Goal: Use online tool/utility: Utilize a website feature to perform a specific function

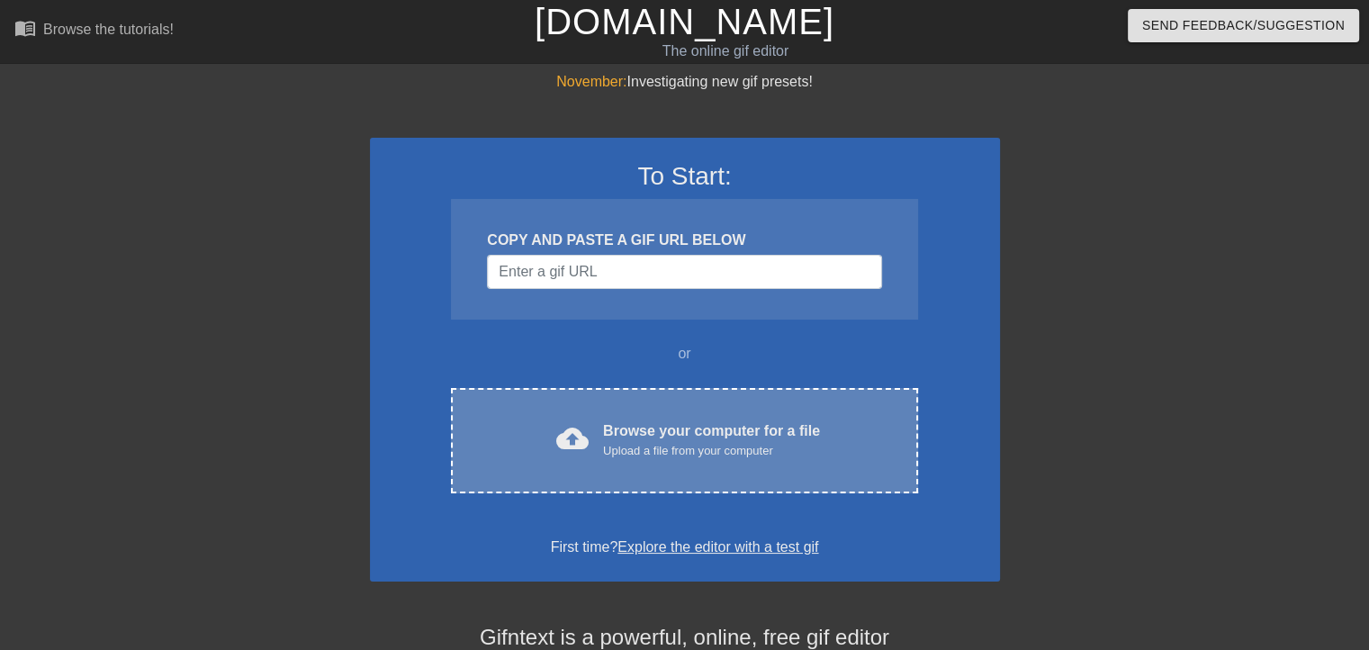
click at [670, 446] on div "Upload a file from your computer" at bounding box center [711, 451] width 217 height 18
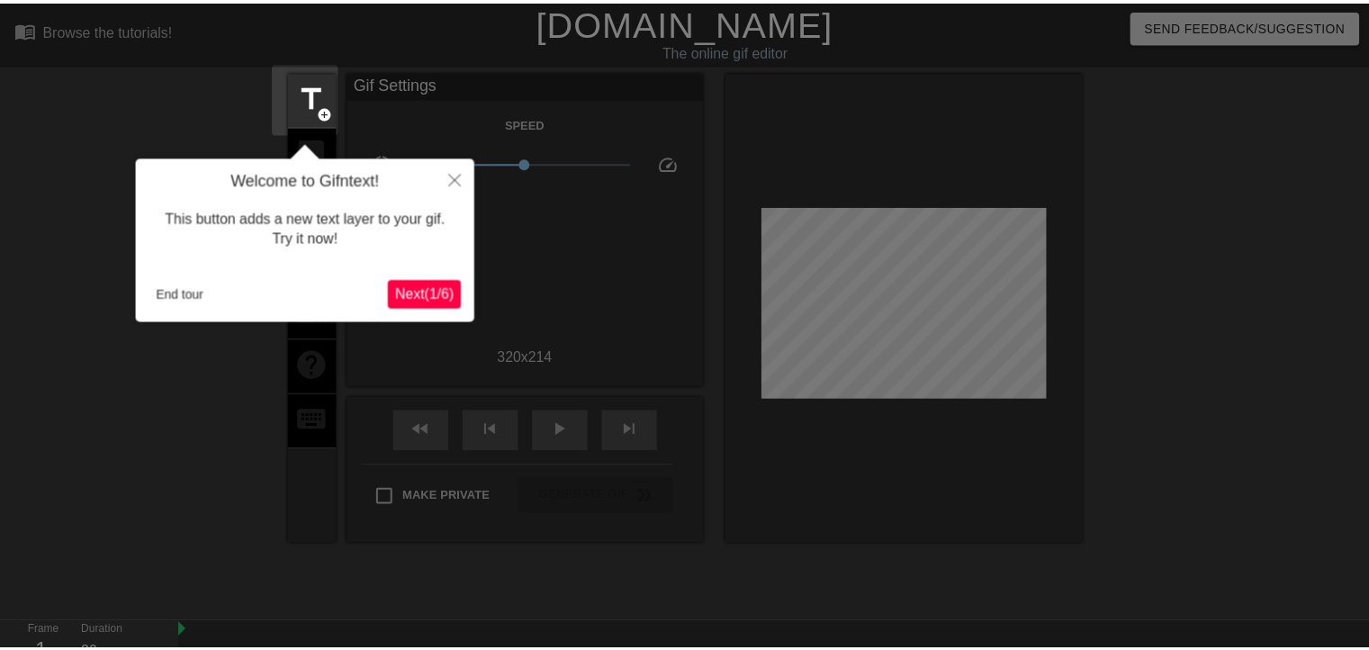
scroll to position [43, 0]
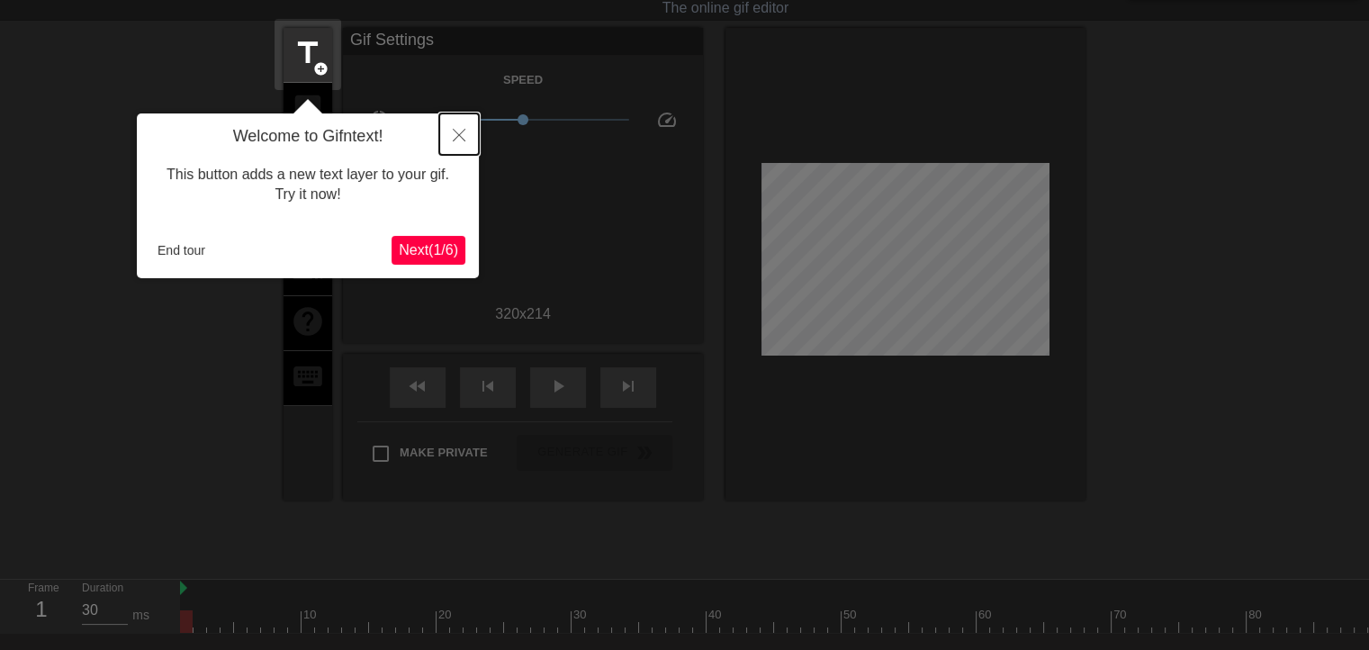
click at [465, 123] on button "Close" at bounding box center [459, 133] width 40 height 41
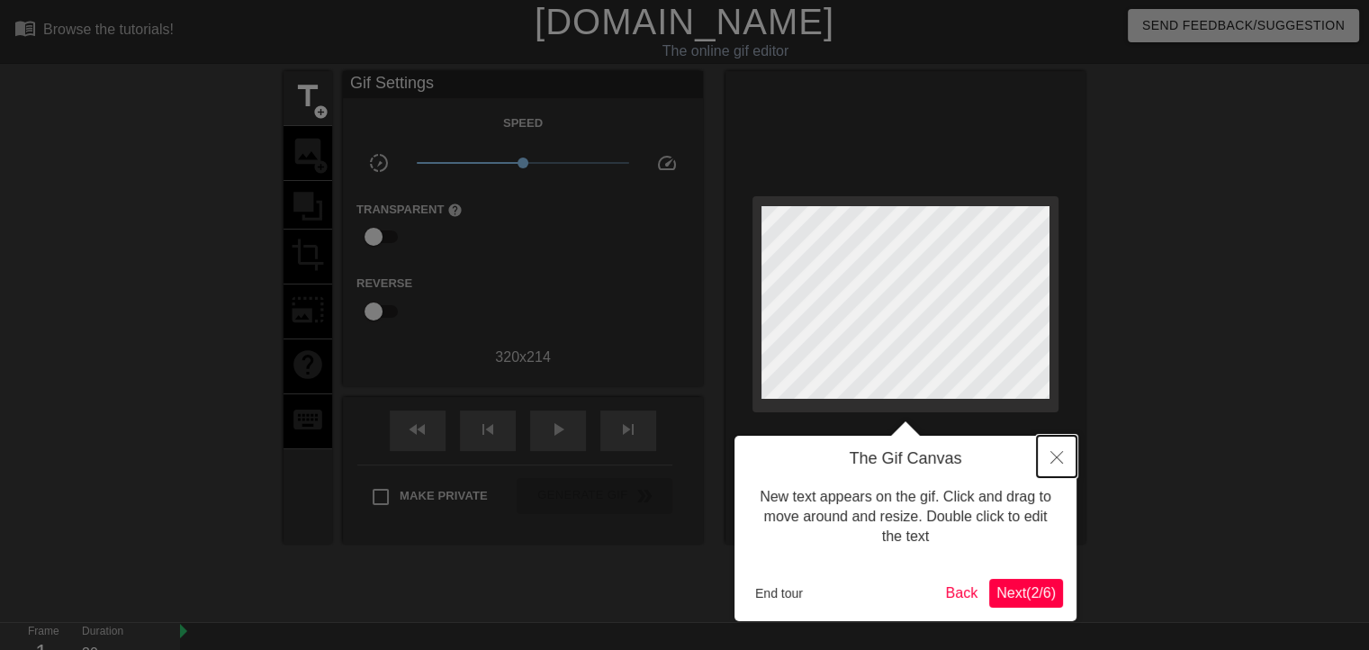
click at [1064, 466] on button "Close" at bounding box center [1057, 456] width 40 height 41
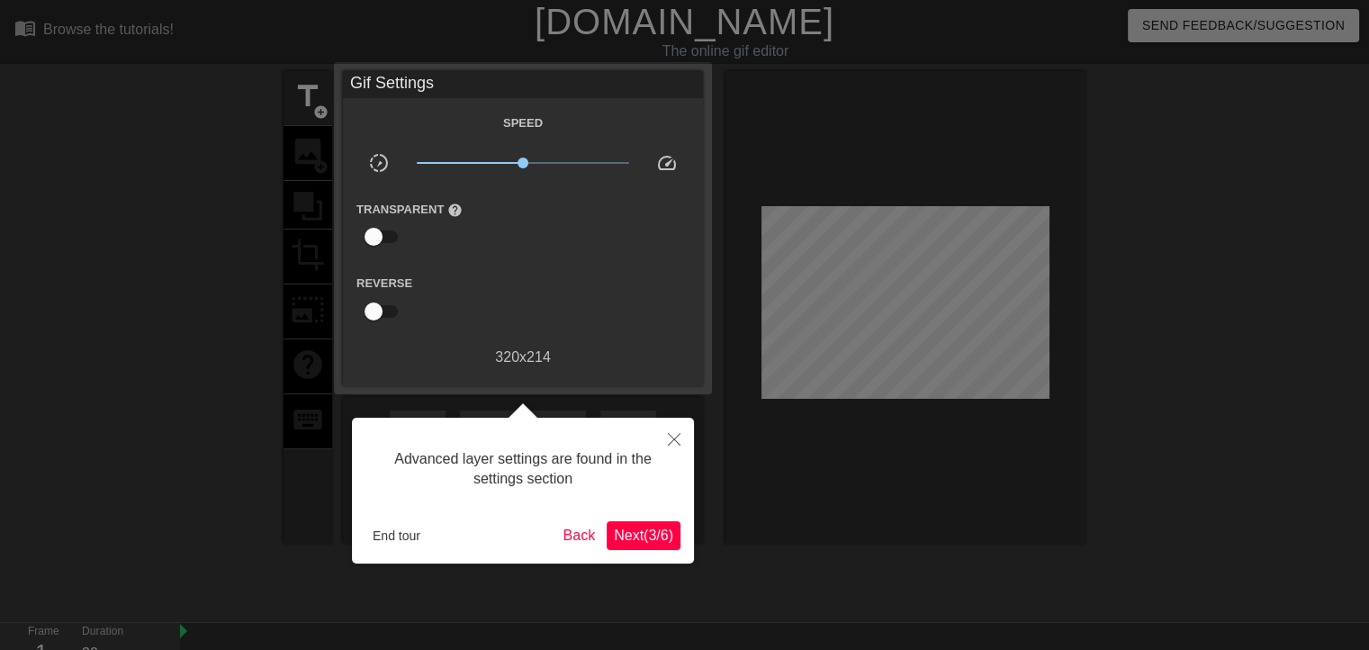
scroll to position [43, 0]
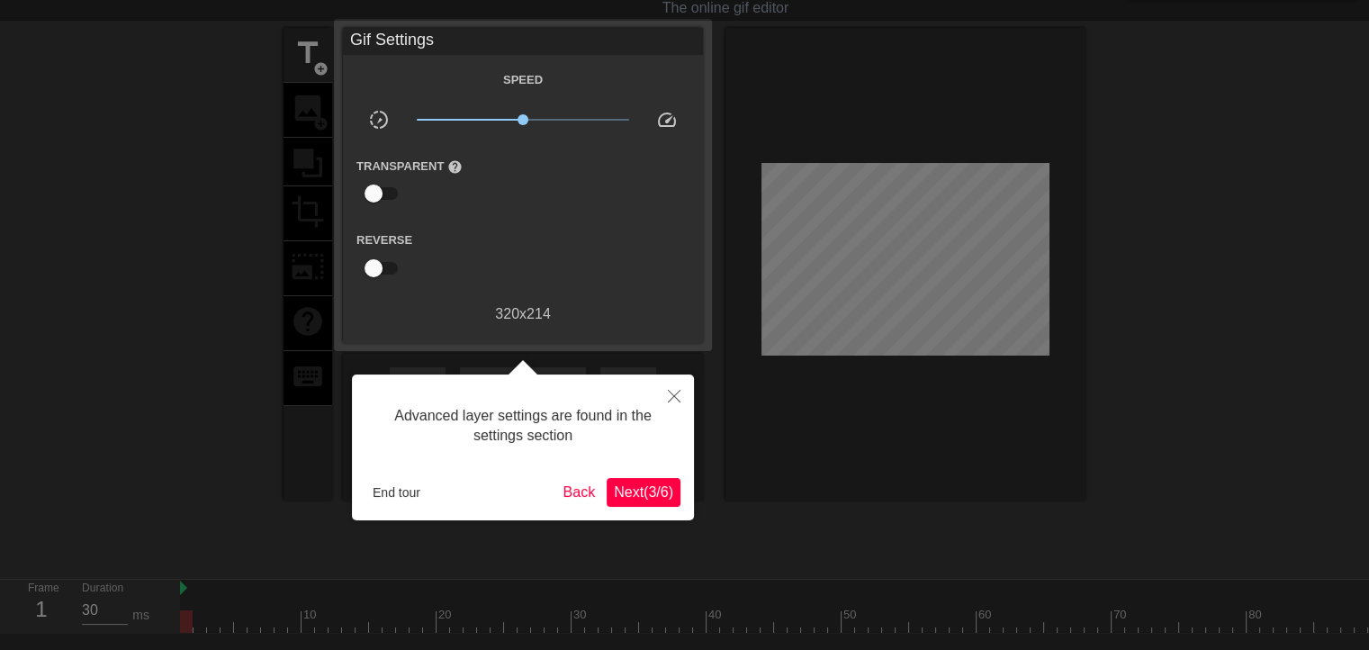
click at [642, 485] on span "Next ( 3 / 6 )" at bounding box center [643, 491] width 59 height 15
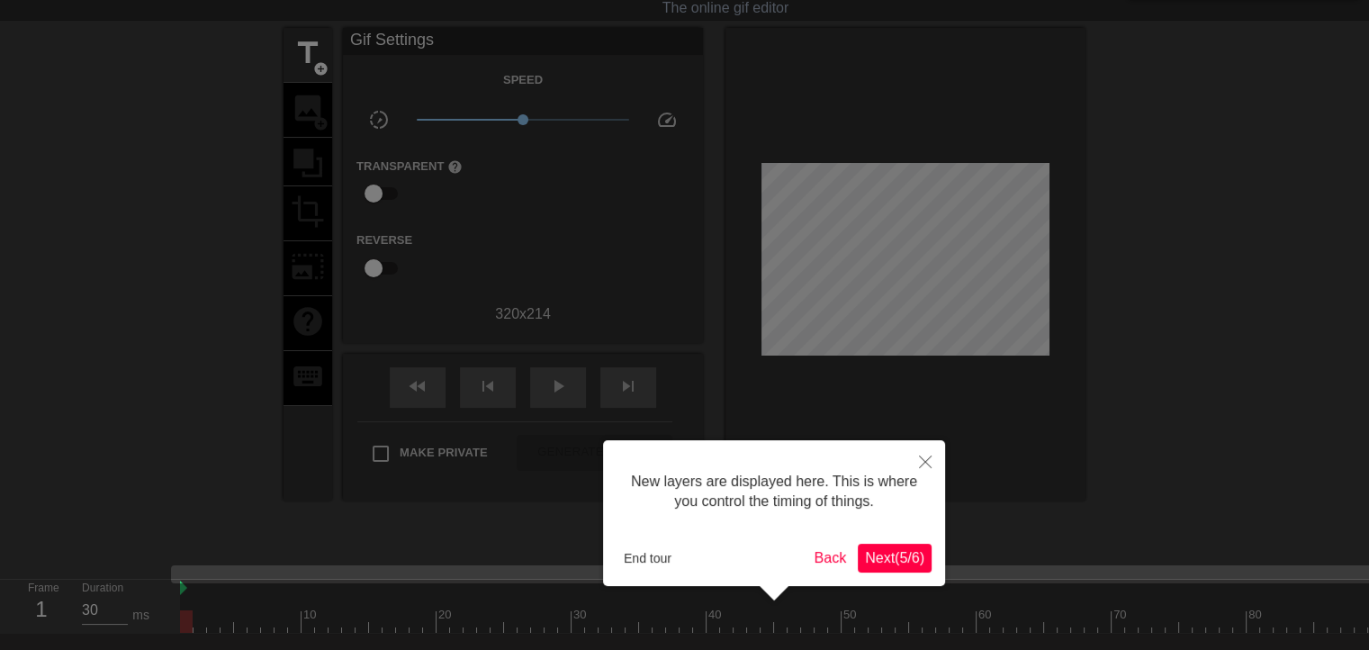
click at [904, 559] on span "Next ( 5 / 6 )" at bounding box center [894, 557] width 59 height 15
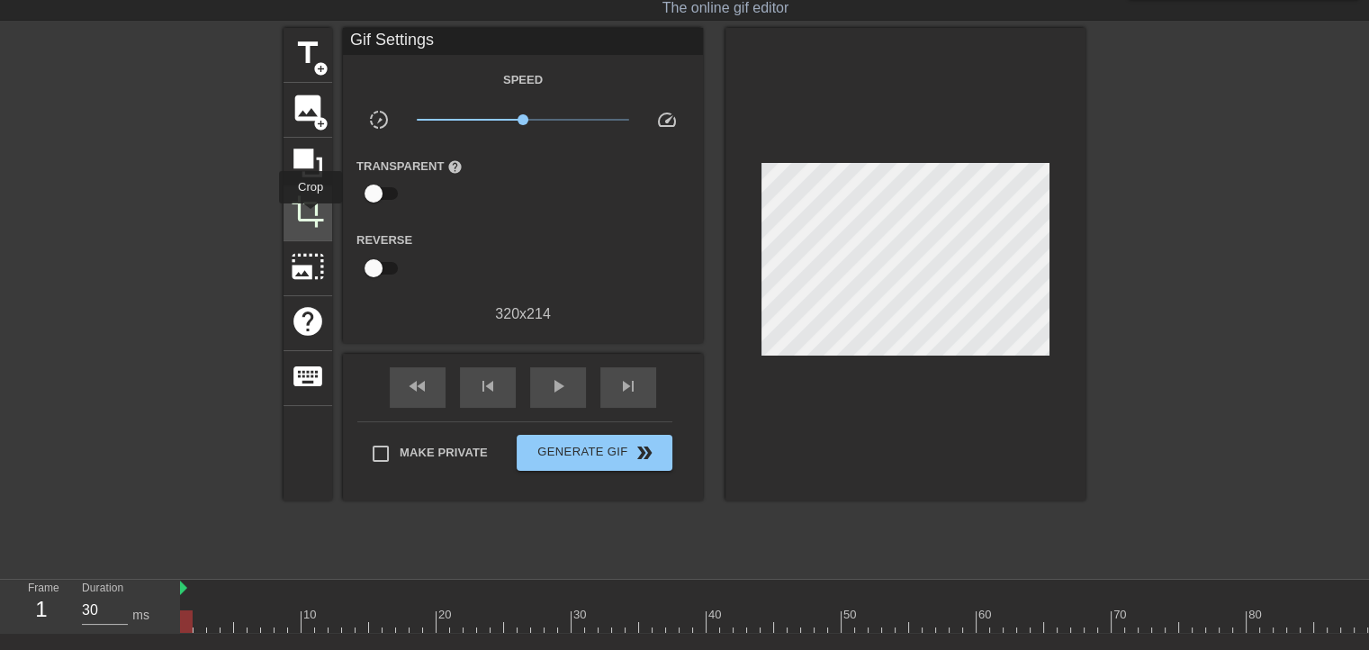
click at [311, 216] on span "crop" at bounding box center [308, 211] width 34 height 34
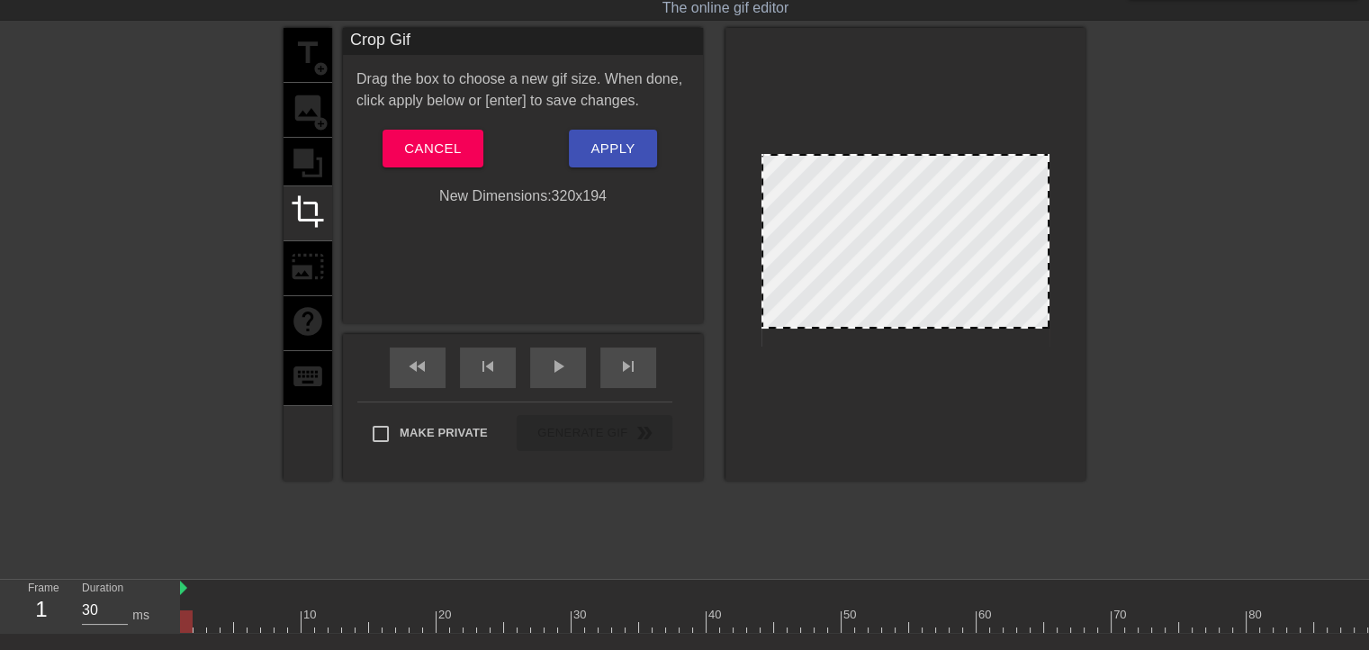
drag, startPoint x: 1041, startPoint y: 343, endPoint x: 1057, endPoint y: 325, distance: 24.2
click at [1057, 325] on div at bounding box center [906, 254] width 360 height 453
drag, startPoint x: 1043, startPoint y: 156, endPoint x: 1062, endPoint y: 172, distance: 25.6
click at [1062, 172] on div at bounding box center [906, 254] width 360 height 453
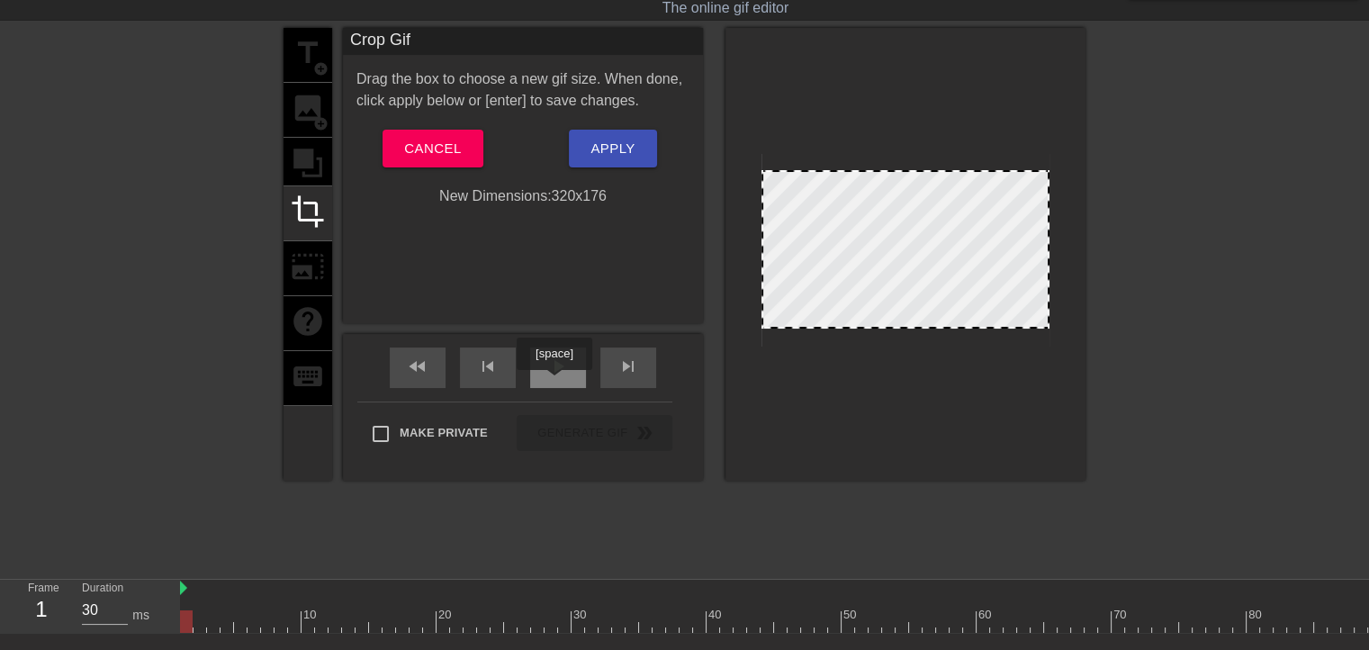
click at [554, 384] on div "play_arrow" at bounding box center [558, 368] width 56 height 41
click at [630, 152] on span "Apply" at bounding box center [613, 148] width 44 height 23
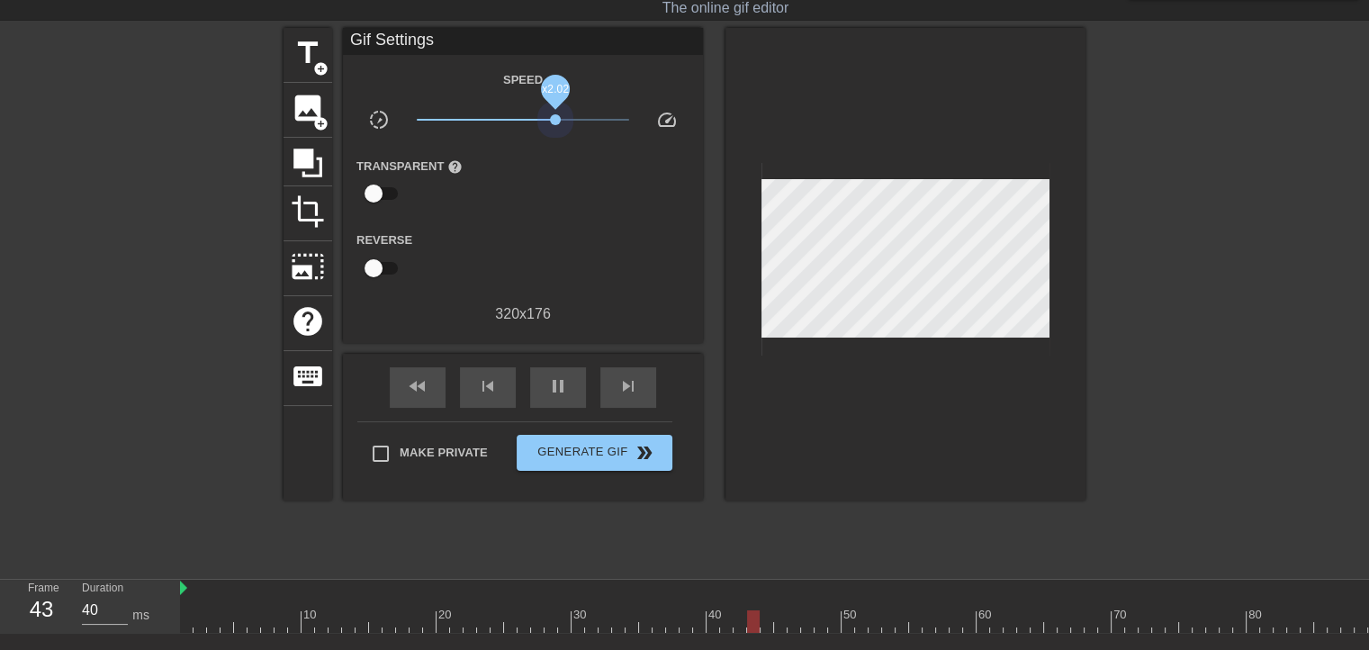
drag, startPoint x: 519, startPoint y: 118, endPoint x: 555, endPoint y: 118, distance: 36.0
click at [555, 118] on span "x2.02" at bounding box center [555, 119] width 11 height 11
drag, startPoint x: 558, startPoint y: 121, endPoint x: 466, endPoint y: 121, distance: 91.8
click at [479, 121] on span "x0.437" at bounding box center [484, 119] width 11 height 11
click at [542, 117] on span "x1.51" at bounding box center [523, 120] width 213 height 22
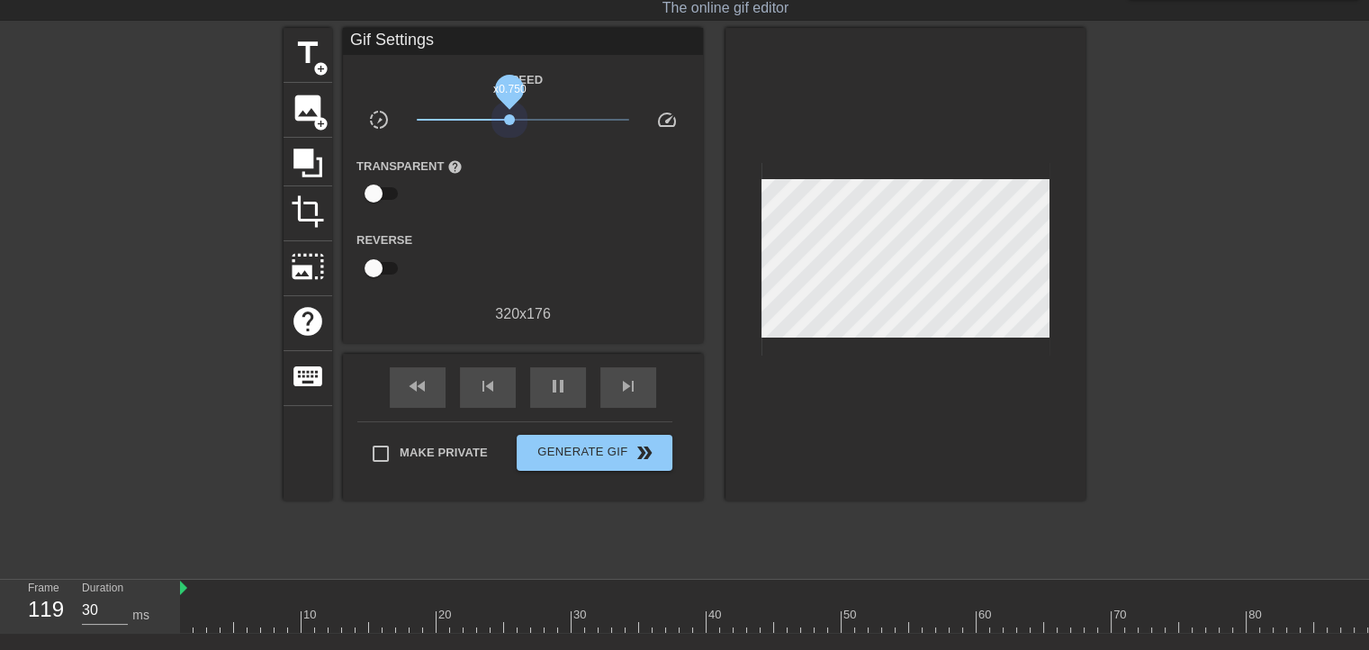
click at [510, 114] on span "x0.750" at bounding box center [523, 120] width 213 height 22
click at [535, 118] on span "x1.29" at bounding box center [523, 120] width 213 height 22
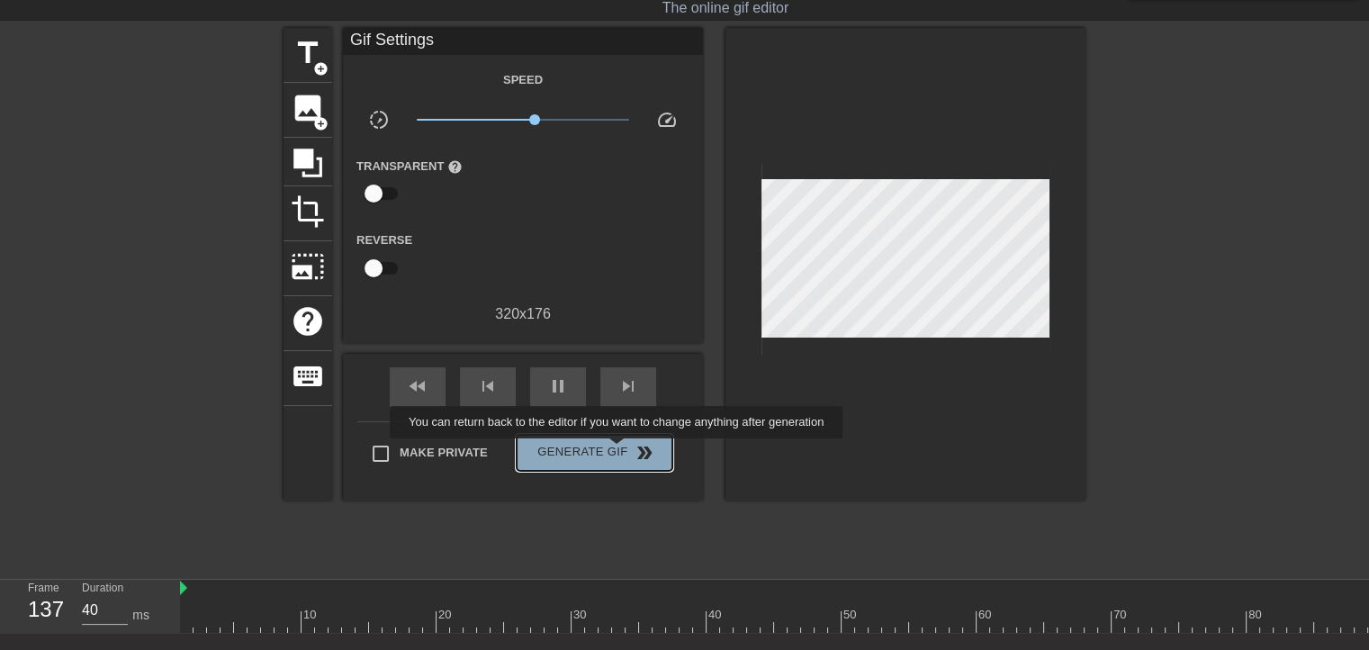
type input "30"
click at [618, 451] on span "Generate Gif double_arrow" at bounding box center [594, 453] width 141 height 22
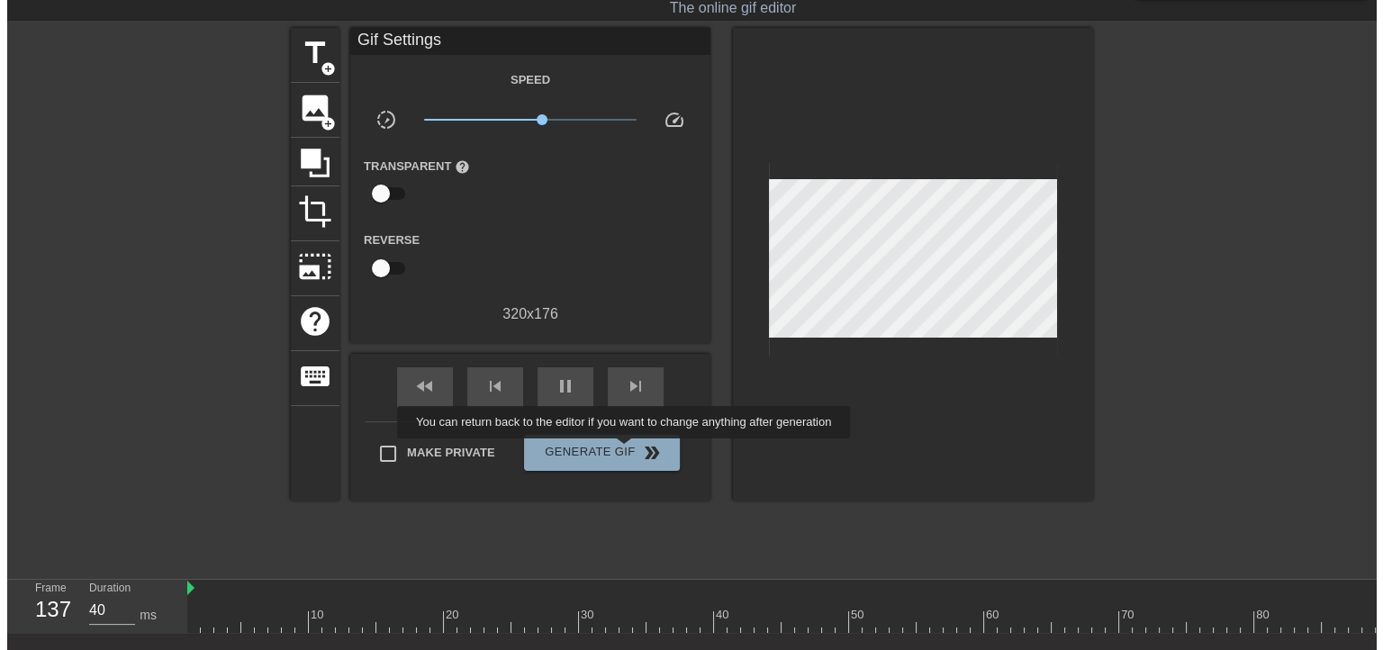
scroll to position [0, 0]
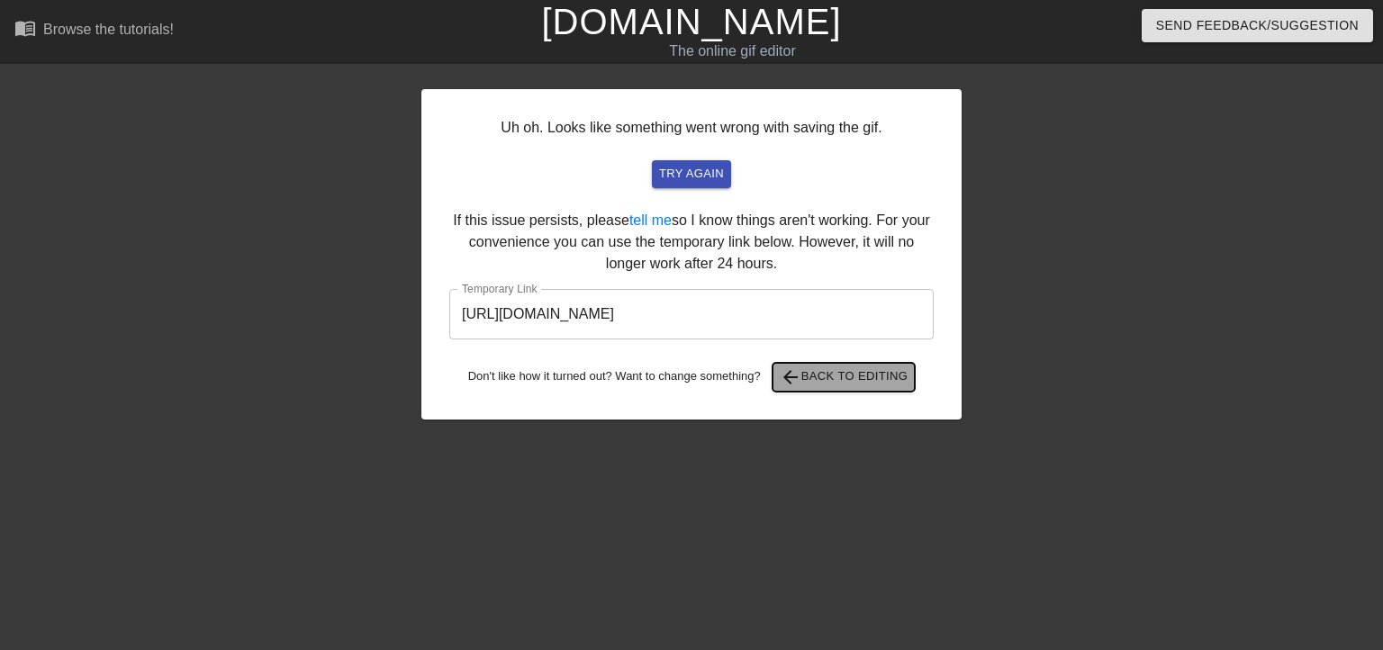
click at [853, 374] on span "arrow_back Back to Editing" at bounding box center [844, 377] width 129 height 22
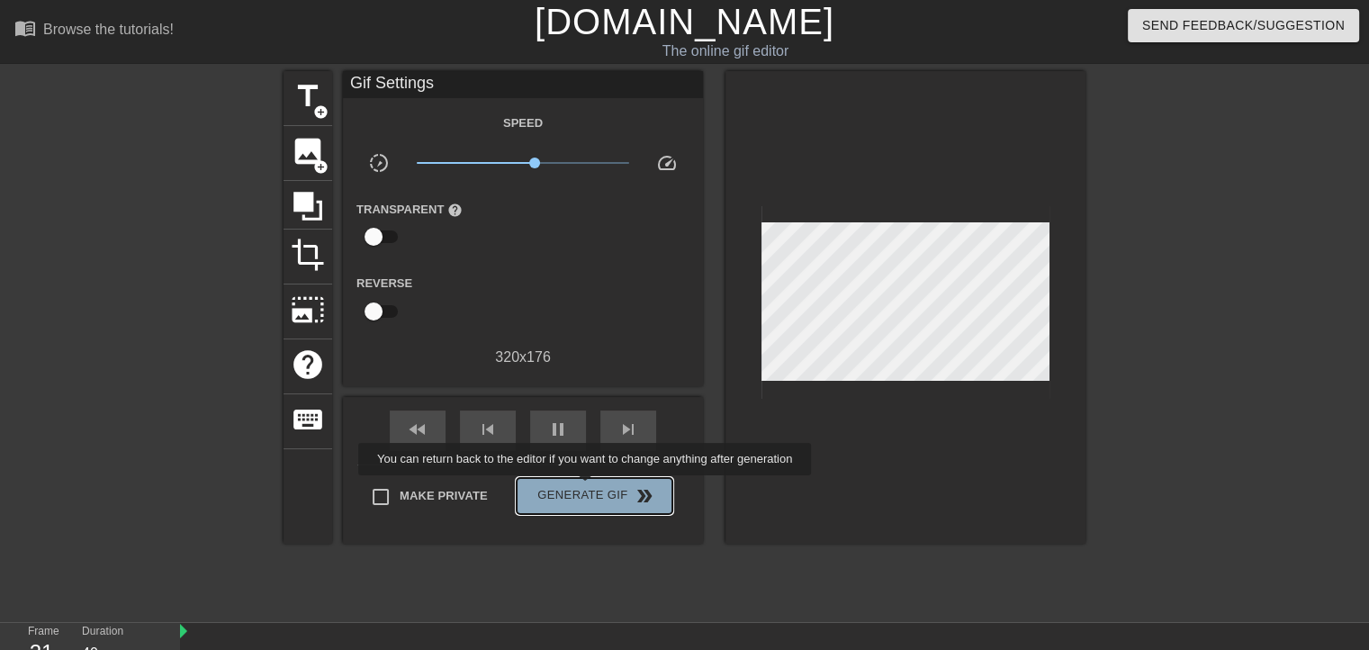
type input "30"
click at [587, 488] on span "Generate Gif double_arrow" at bounding box center [594, 496] width 141 height 22
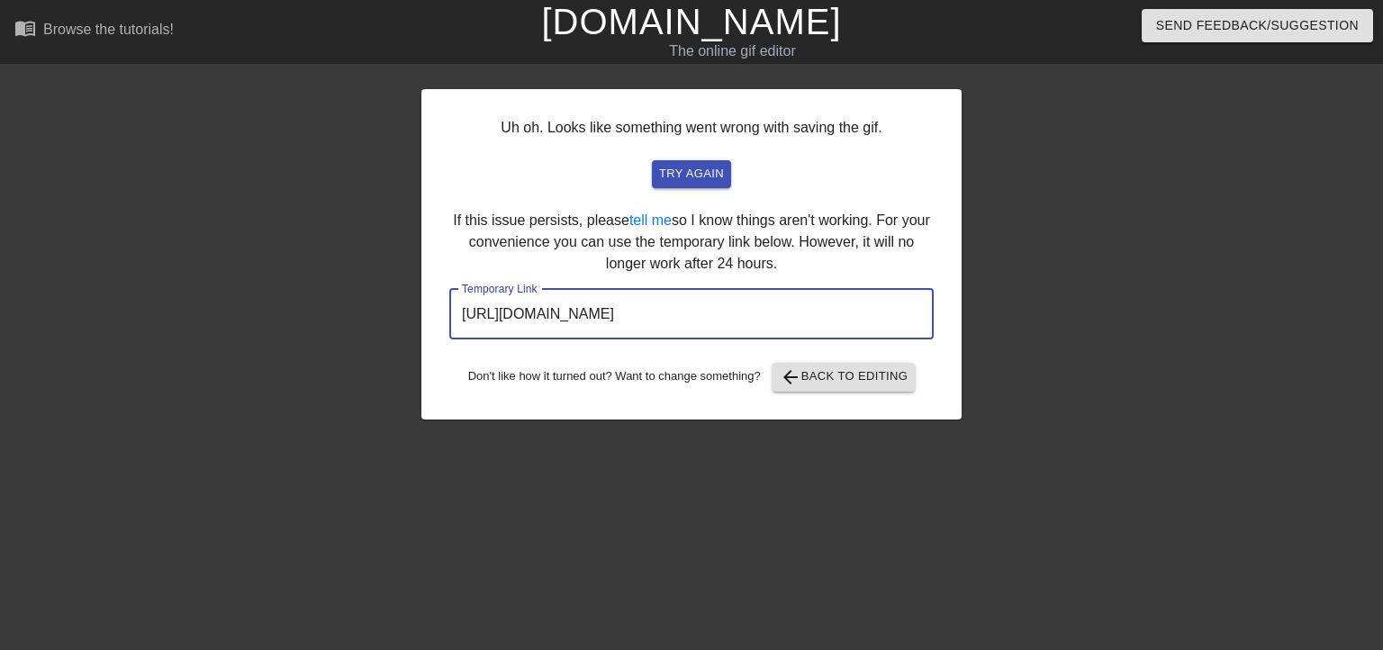
click at [750, 305] on input "[URL][DOMAIN_NAME]" at bounding box center [691, 314] width 484 height 50
click at [691, 175] on span "try again" at bounding box center [691, 174] width 65 height 21
